Goal: Check status: Check status

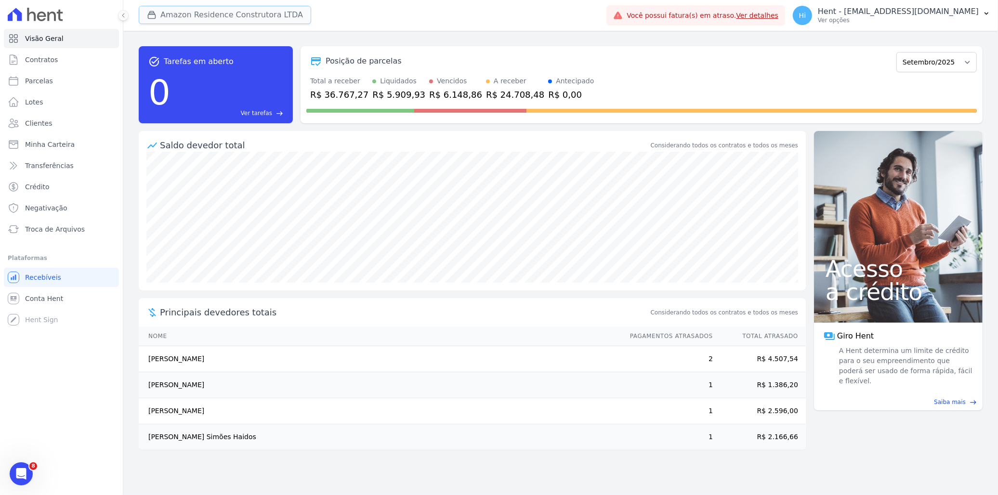
click at [169, 16] on button "Amazon Residence Construtora LTDA" at bounding box center [225, 15] width 172 height 18
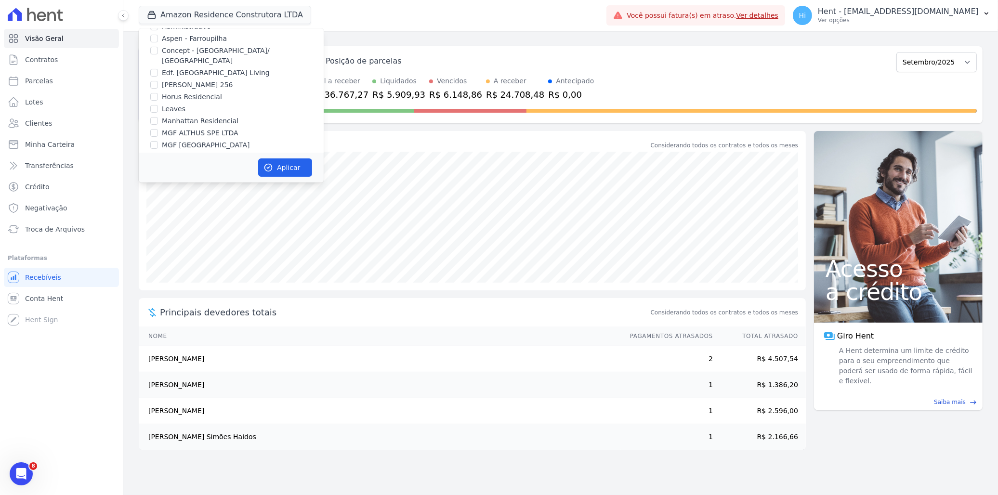
scroll to position [4981, 0]
click at [208, 243] on label "MG ERNESTA INCORPORACAO SPE LTDA." at bounding box center [230, 248] width 136 height 10
click at [158, 244] on input "MG ERNESTA INCORPORACAO SPE LTDA." at bounding box center [154, 248] width 8 height 8
checkbox input "true"
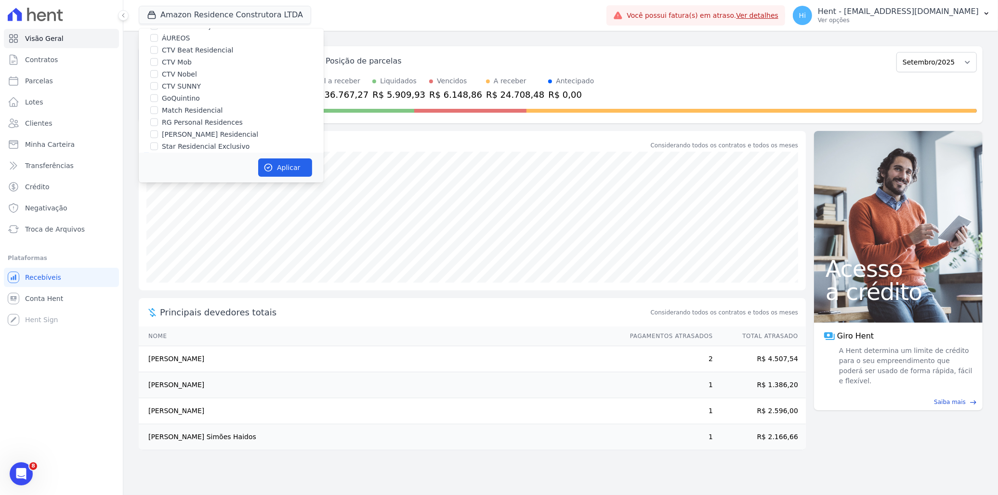
scroll to position [1230, 0]
click at [220, 129] on label "Amazon Residence Construtora LTDA" at bounding box center [224, 134] width 125 height 10
click at [158, 130] on input "Amazon Residence Construtora LTDA" at bounding box center [154, 134] width 8 height 8
checkbox input "false"
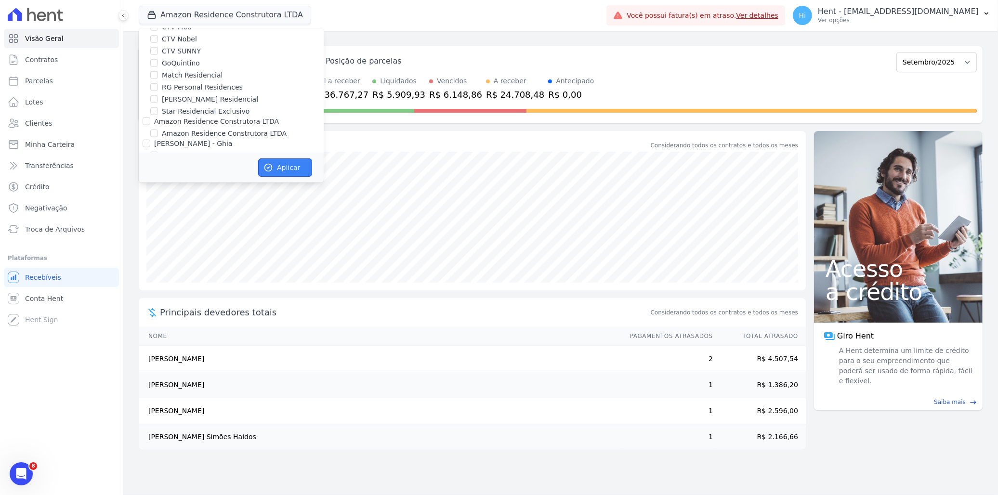
click at [282, 168] on button "Aplicar" at bounding box center [285, 167] width 54 height 18
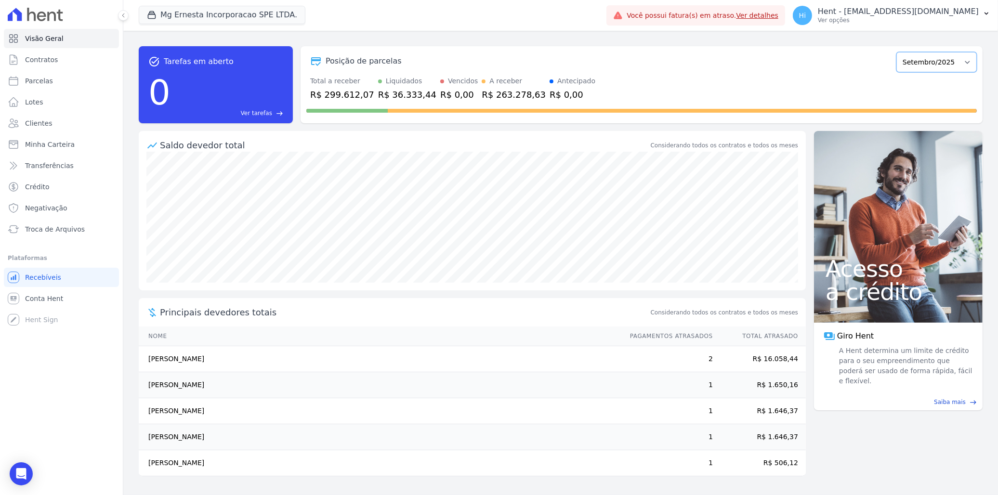
click at [936, 60] on select "Julho/2025 Agosto/2025 Setembro/2025 Outubro/2025 Novembro/2025 Dezembro/2025 J…" at bounding box center [936, 62] width 80 height 20
select select "08/2025"
click at [901, 52] on select "Julho/2025 Agosto/2025 Setembro/2025 Outubro/2025 Novembro/2025 Dezembro/2025 J…" at bounding box center [936, 62] width 80 height 20
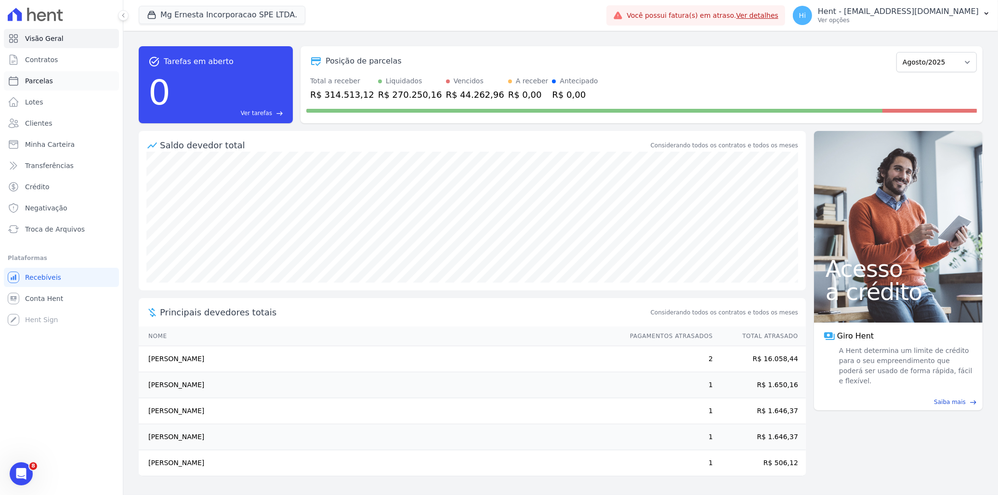
click at [52, 85] on link "Parcelas" at bounding box center [61, 80] width 115 height 19
select select
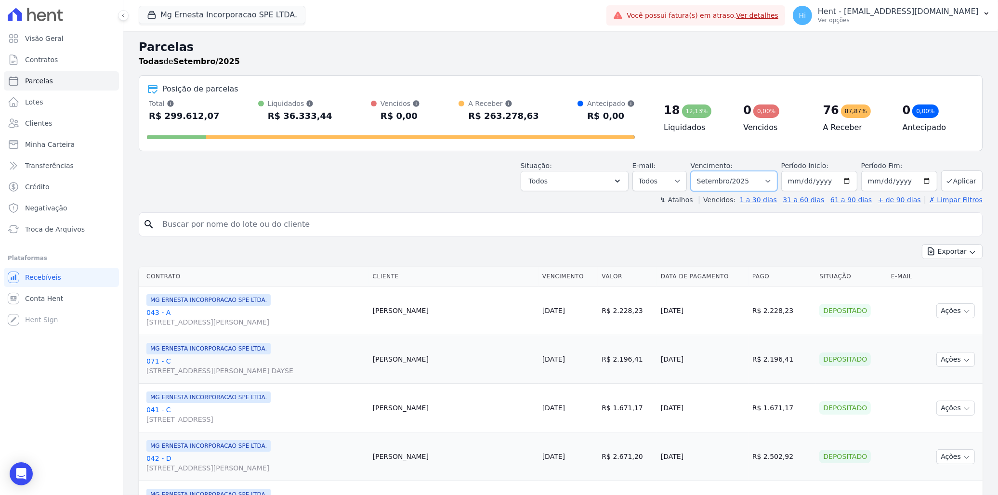
click at [768, 177] on select "Filtrar por período ──────── Todos os meses Julho/2025 Agosto/2025 Setembro/202…" at bounding box center [733, 181] width 87 height 20
select select "08/2025"
click at [696, 171] on select "Filtrar por período ──────── Todos os meses Julho/2025 Agosto/2025 Setembro/202…" at bounding box center [733, 181] width 87 height 20
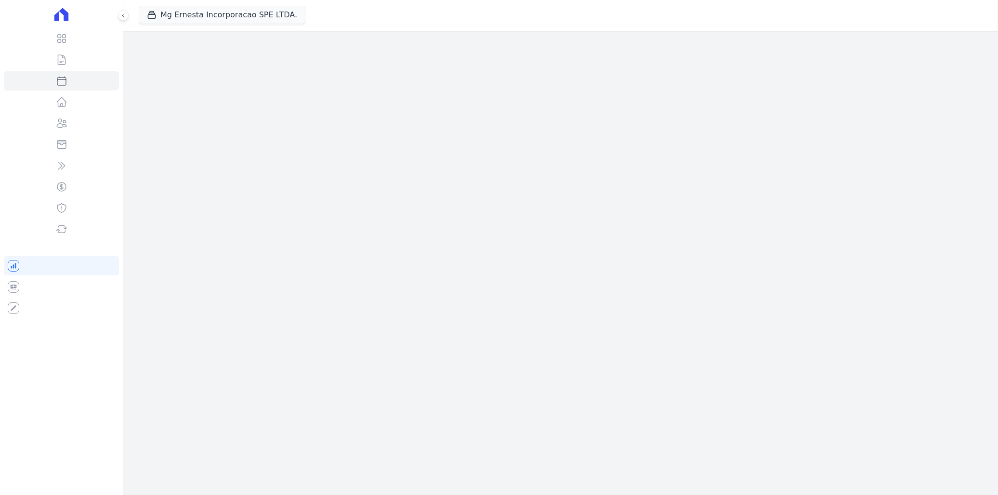
select select
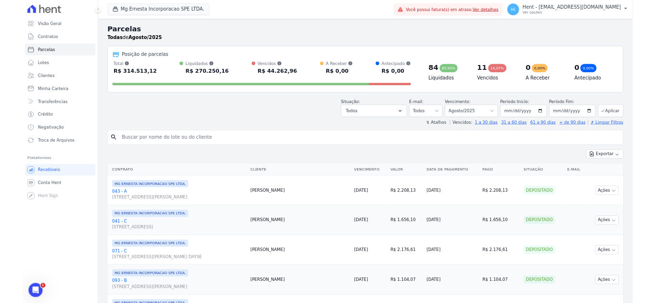
scroll to position [53, 0]
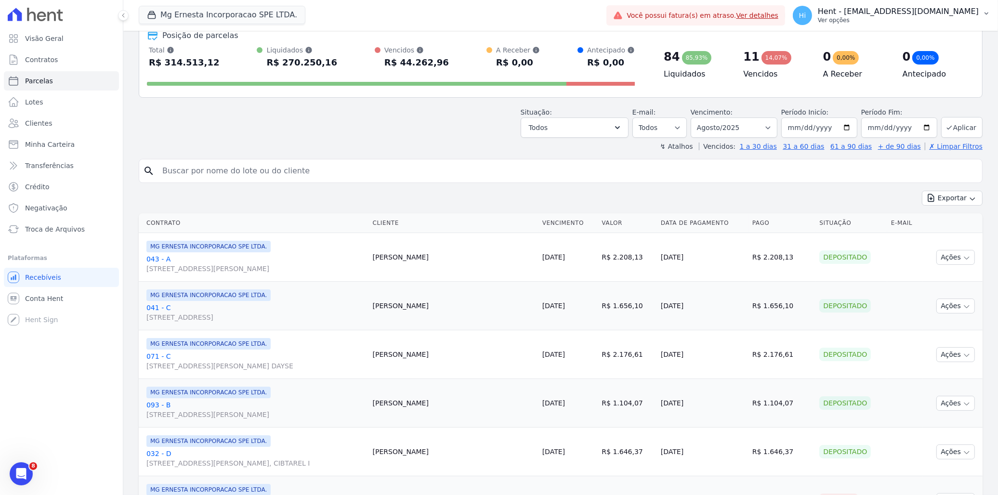
click at [922, 14] on p "Hent - [EMAIL_ADDRESS][DOMAIN_NAME]" at bounding box center [897, 12] width 161 height 10
